Goal: Task Accomplishment & Management: Use online tool/utility

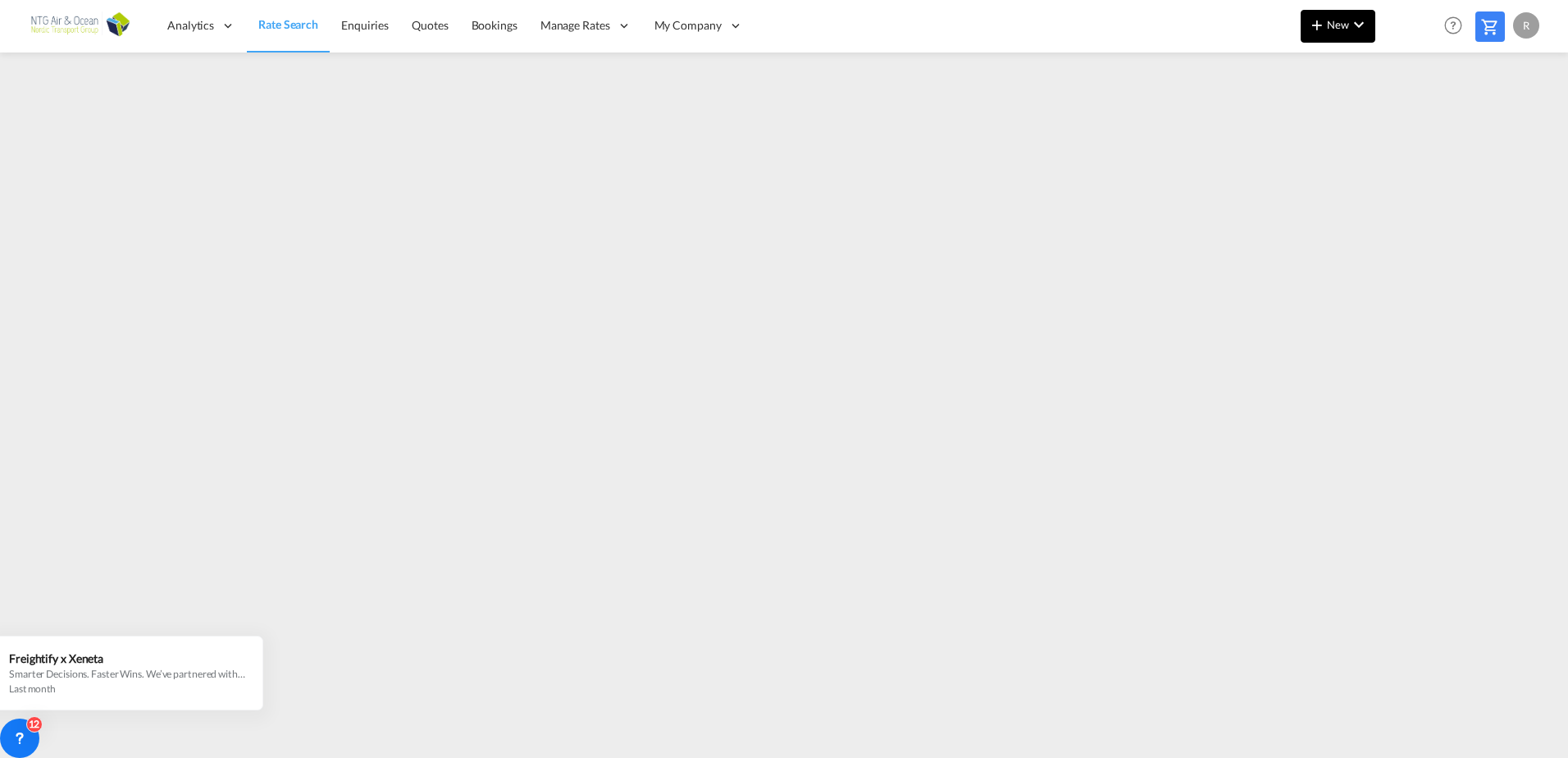
click at [1355, 20] on md-icon "icon-chevron-down" at bounding box center [1358, 24] width 20 height 20
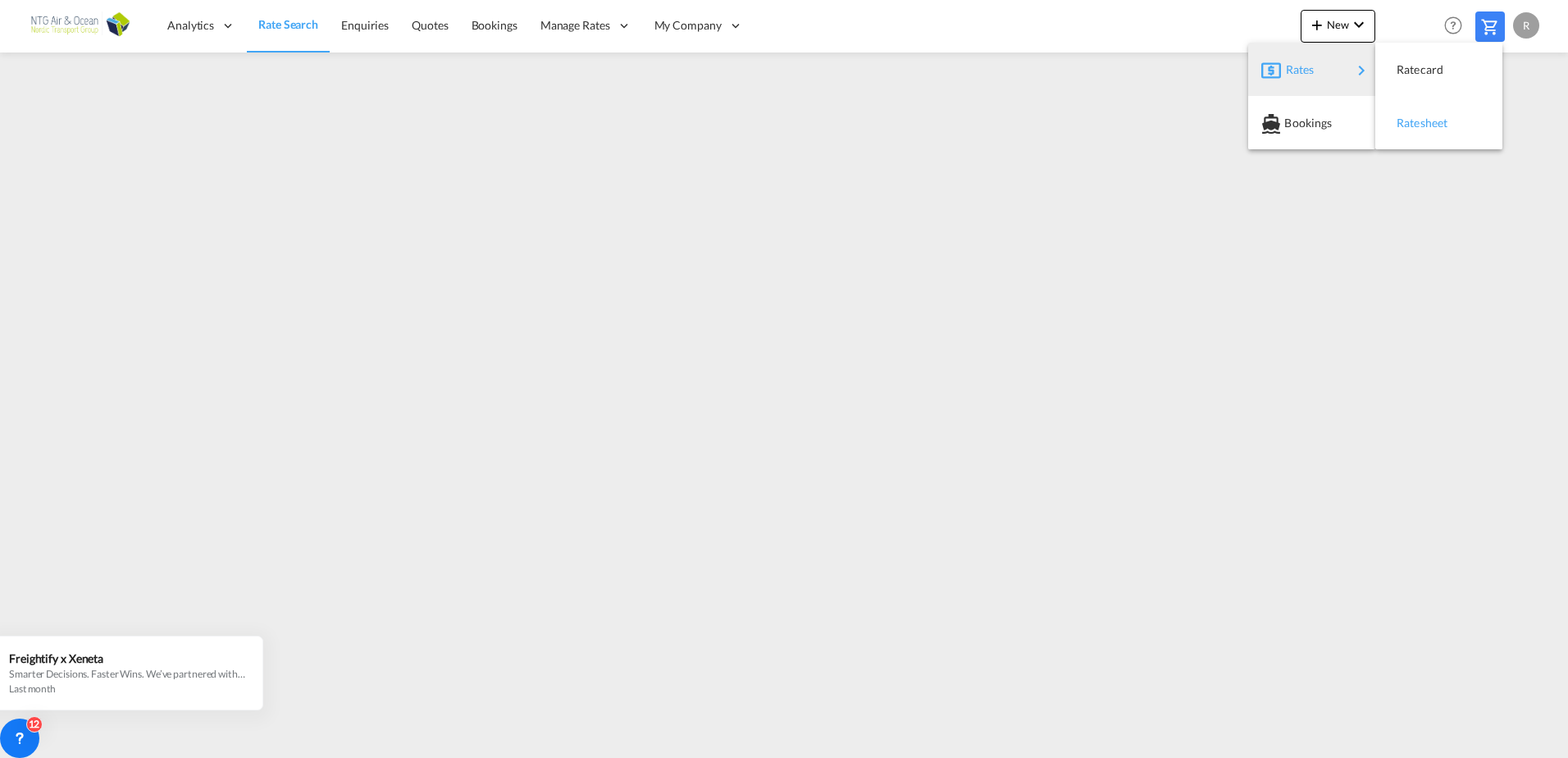
click at [1414, 117] on span "Ratesheet" at bounding box center [1405, 122] width 18 height 33
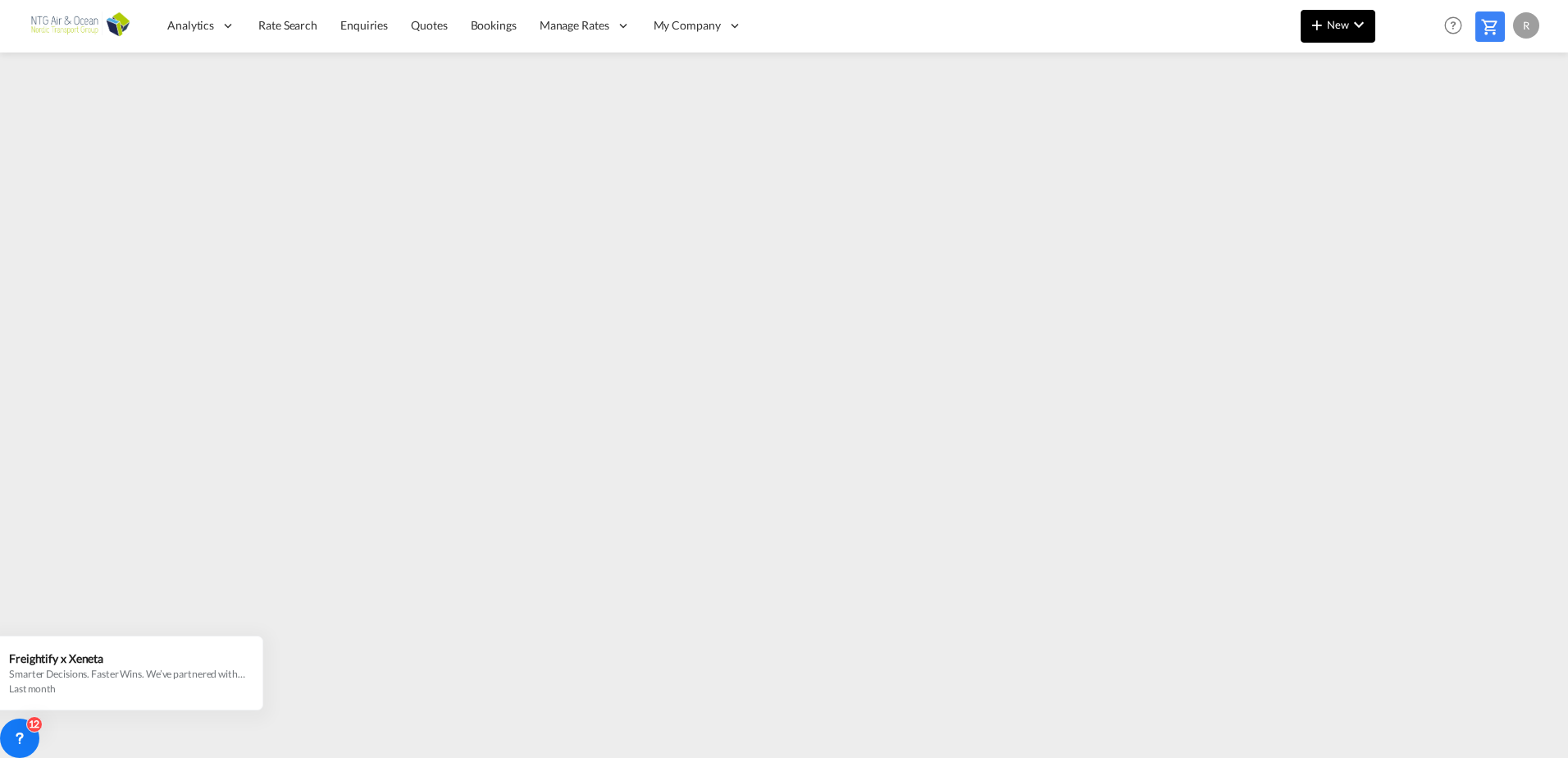
click at [1335, 28] on span "New" at bounding box center [1338, 24] width 62 height 13
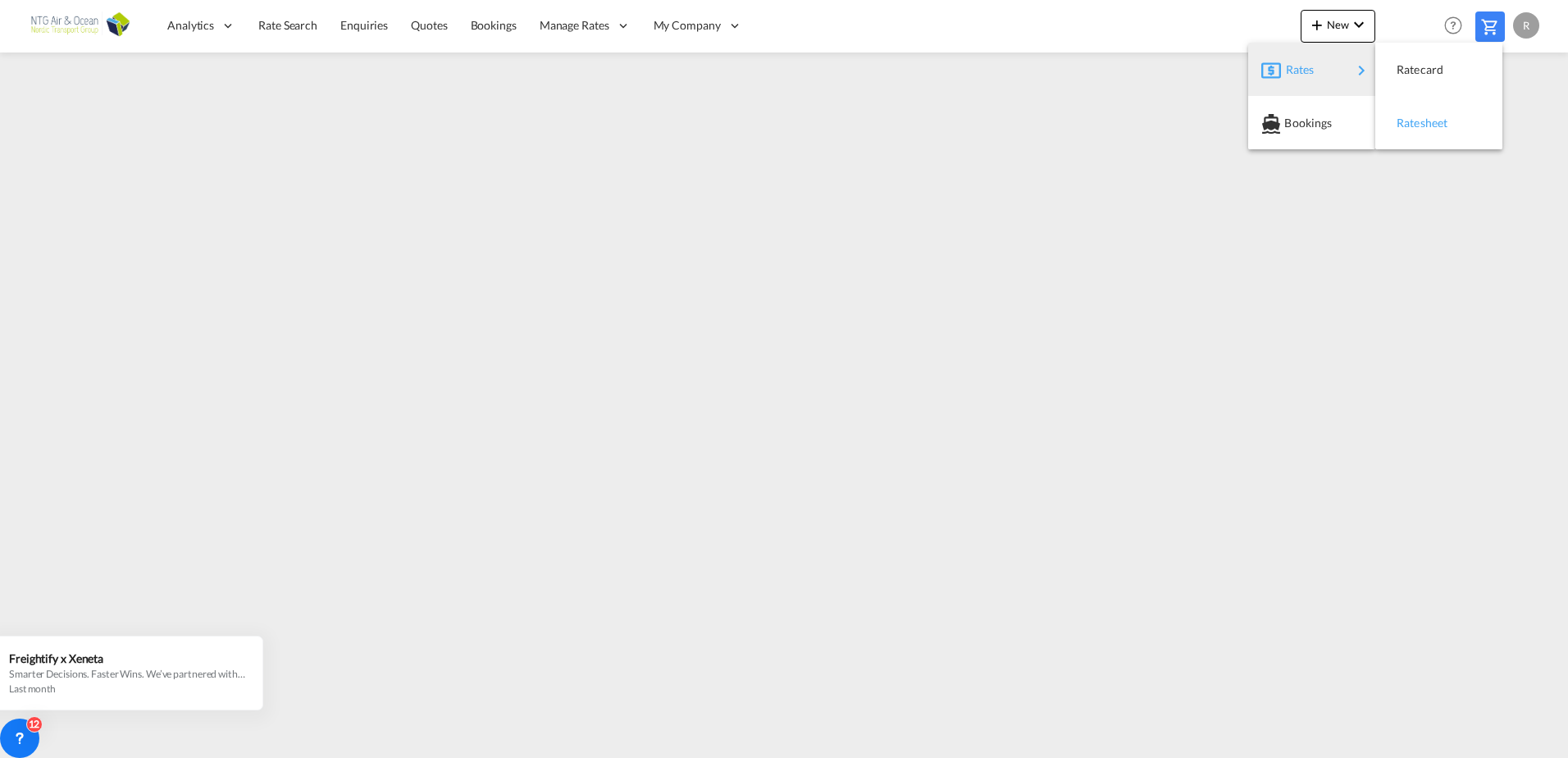
click at [1409, 118] on span "Ratesheet" at bounding box center [1405, 122] width 18 height 33
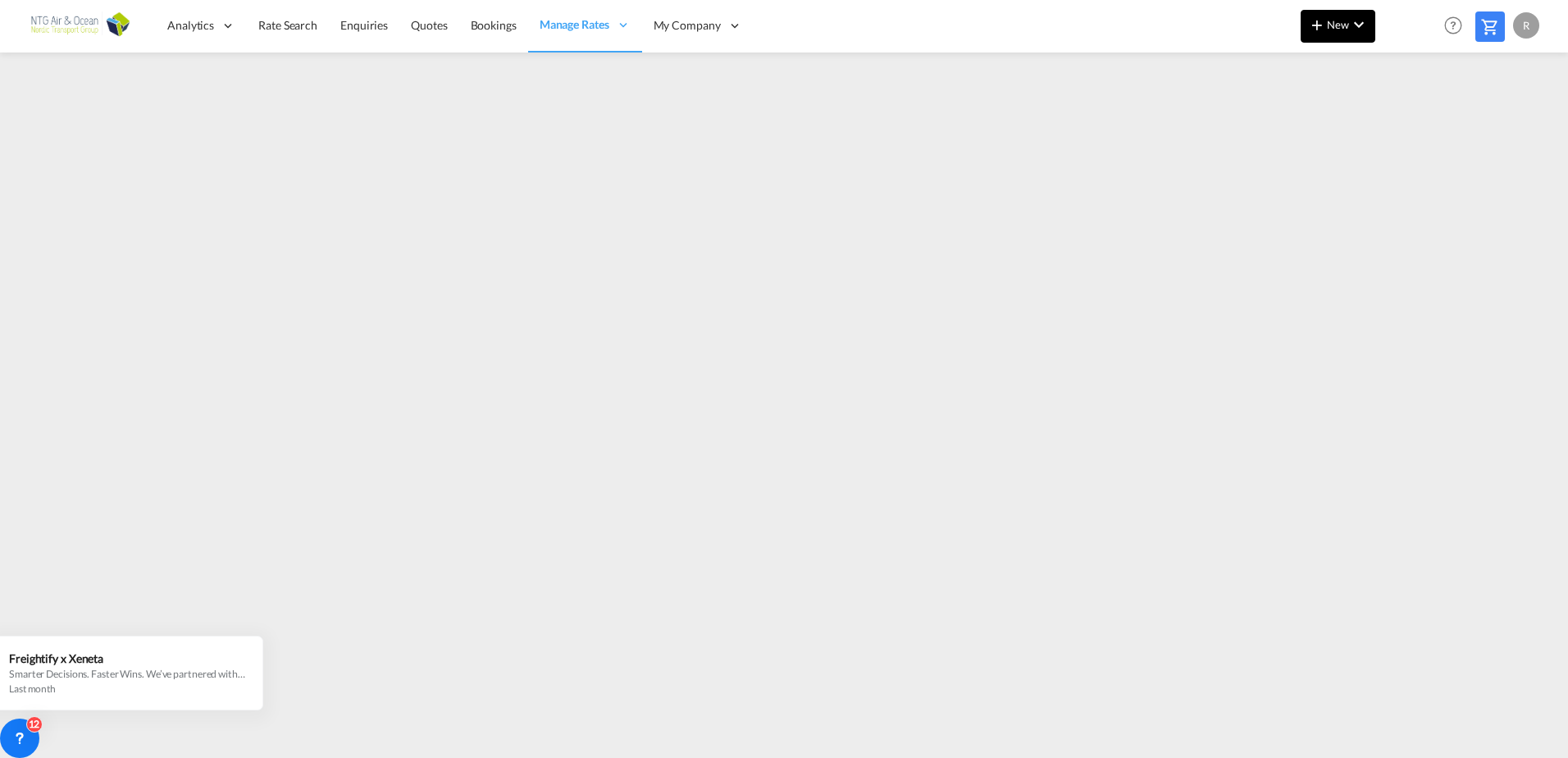
click at [1349, 27] on md-icon "icon-chevron-down" at bounding box center [1358, 24] width 20 height 20
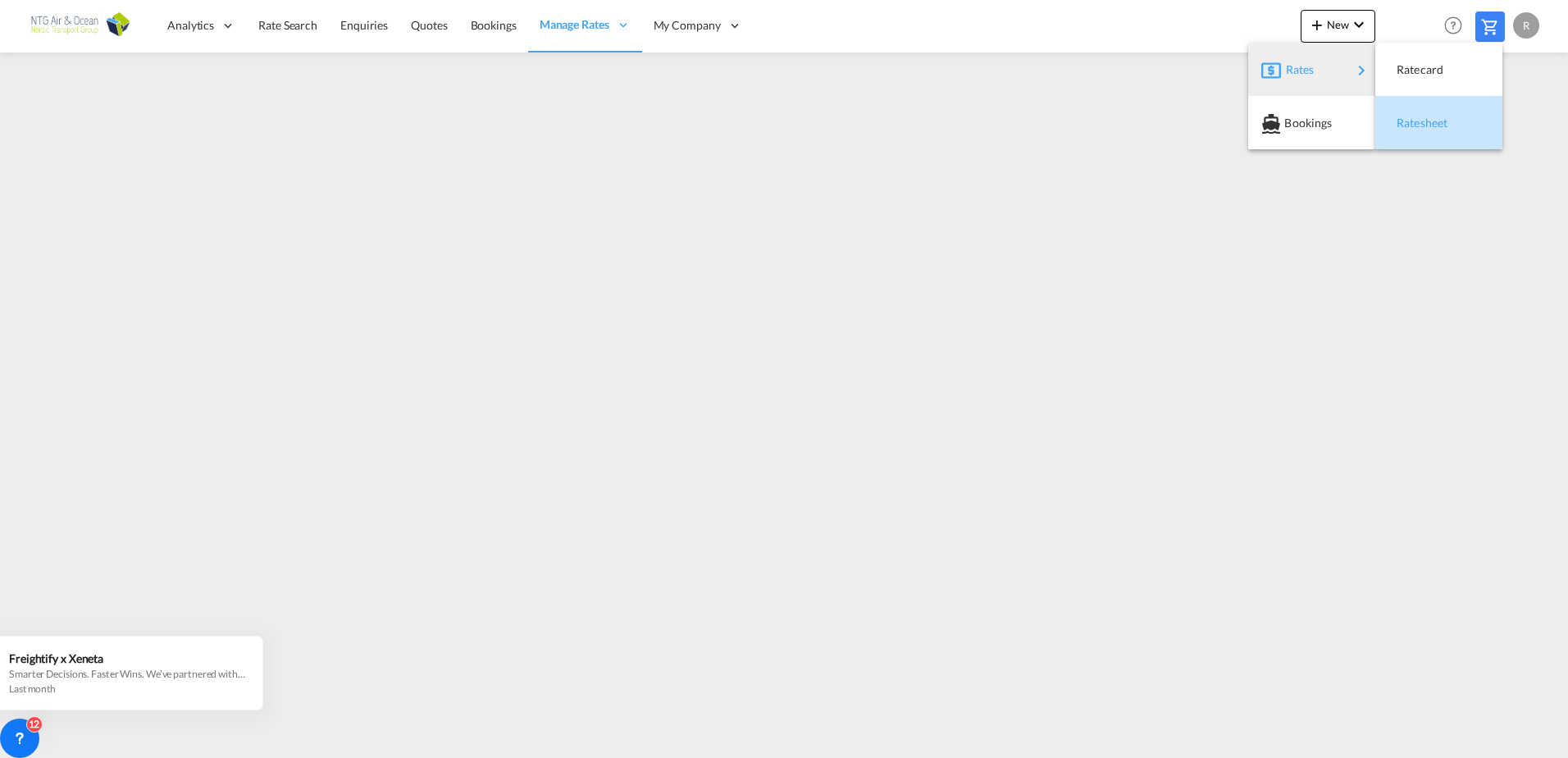
click at [1410, 120] on span "Ratesheet" at bounding box center [1405, 122] width 18 height 33
